Goal: Find specific fact: Find contact information

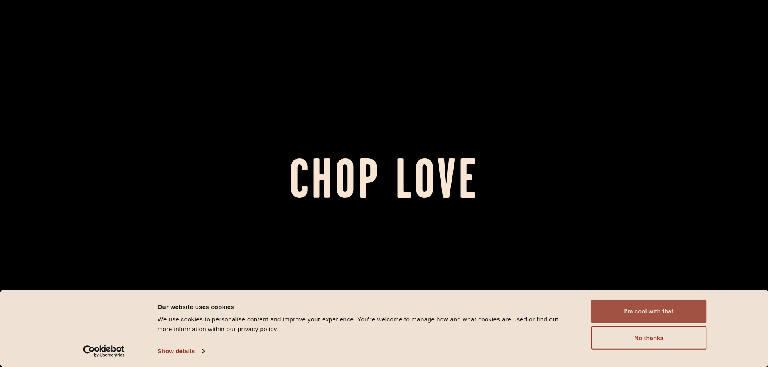
click at [658, 312] on button "I'm cool with that" at bounding box center [648, 311] width 115 height 23
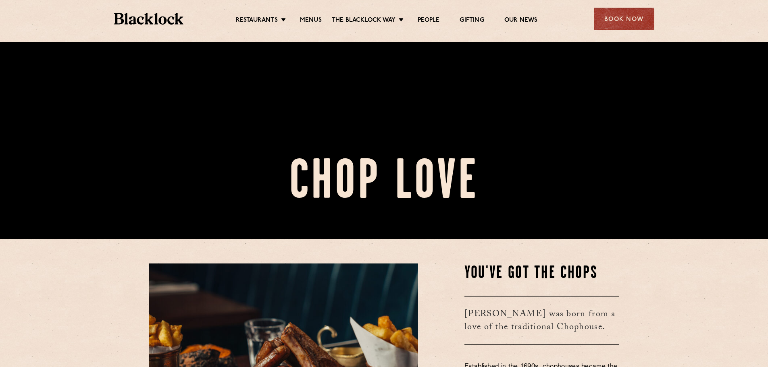
scroll to position [282, 0]
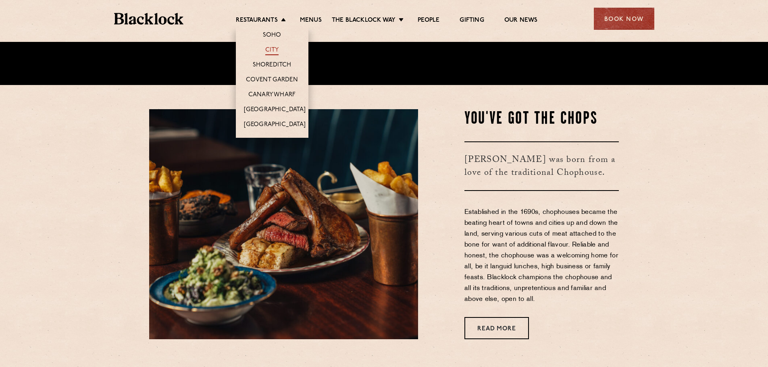
click at [273, 48] on link "City" at bounding box center [272, 50] width 14 height 9
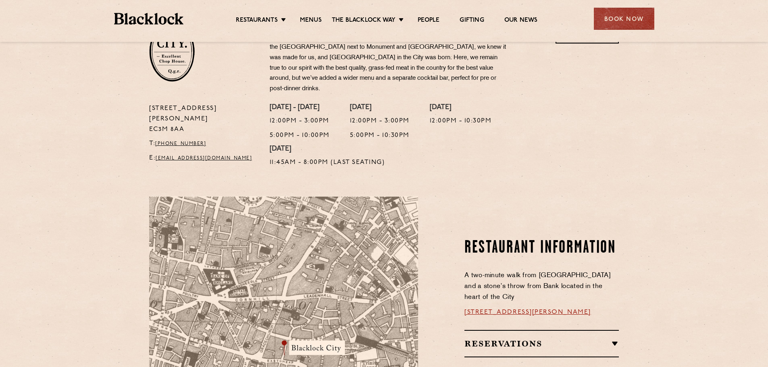
scroll to position [282, 0]
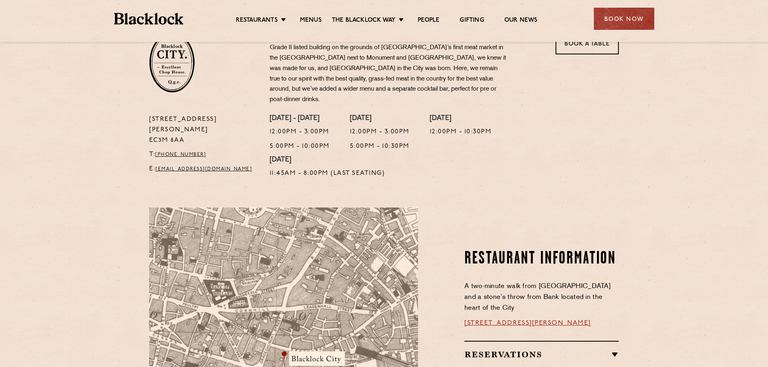
drag, startPoint x: 185, startPoint y: 117, endPoint x: 150, endPoint y: 109, distance: 36.3
click at [150, 114] on p "[STREET_ADDRESS][PERSON_NAME]" at bounding box center [203, 129] width 108 height 31
copy p "[STREET_ADDRESS][PERSON_NAME]"
